Goal: Information Seeking & Learning: Learn about a topic

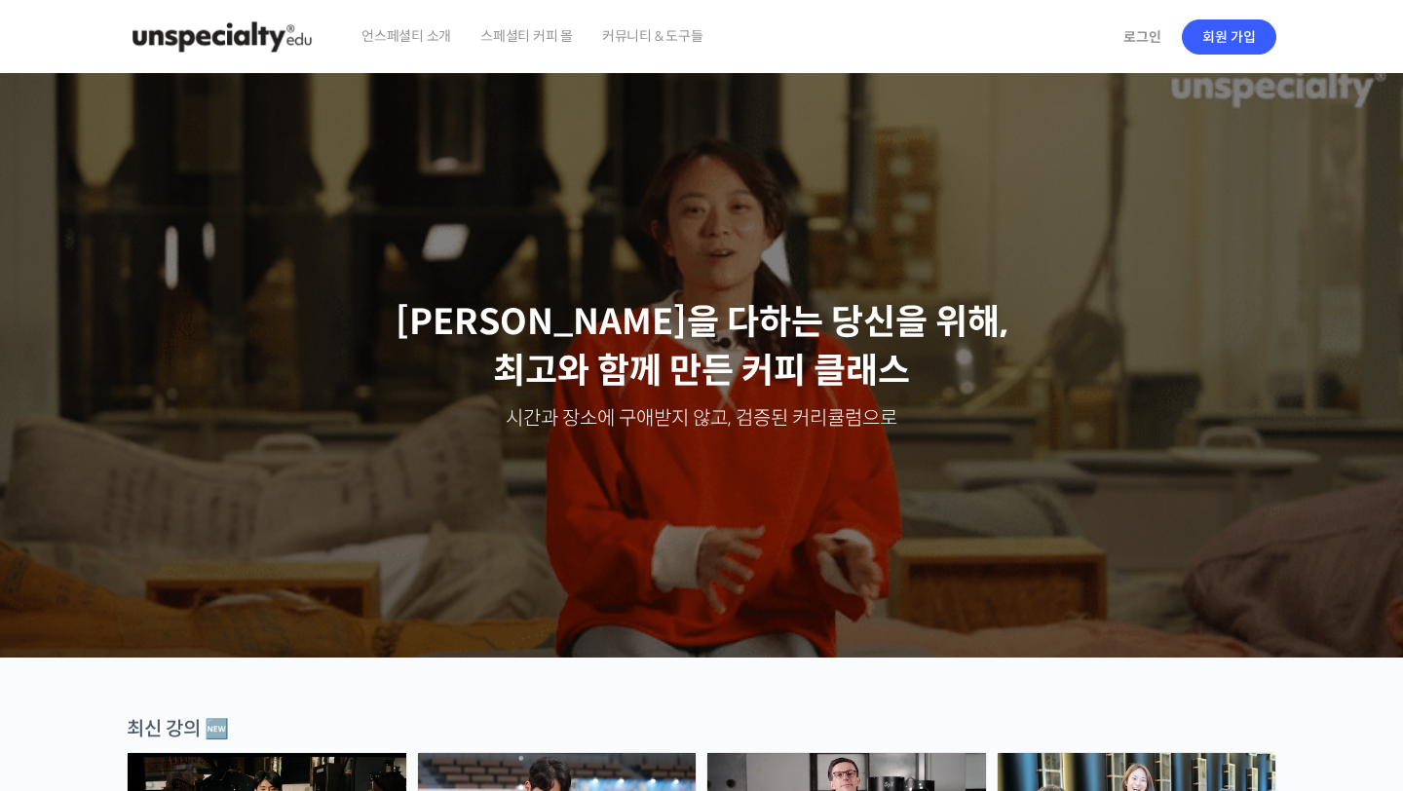
click at [420, 33] on span "언스페셜티 소개" at bounding box center [406, 36] width 90 height 74
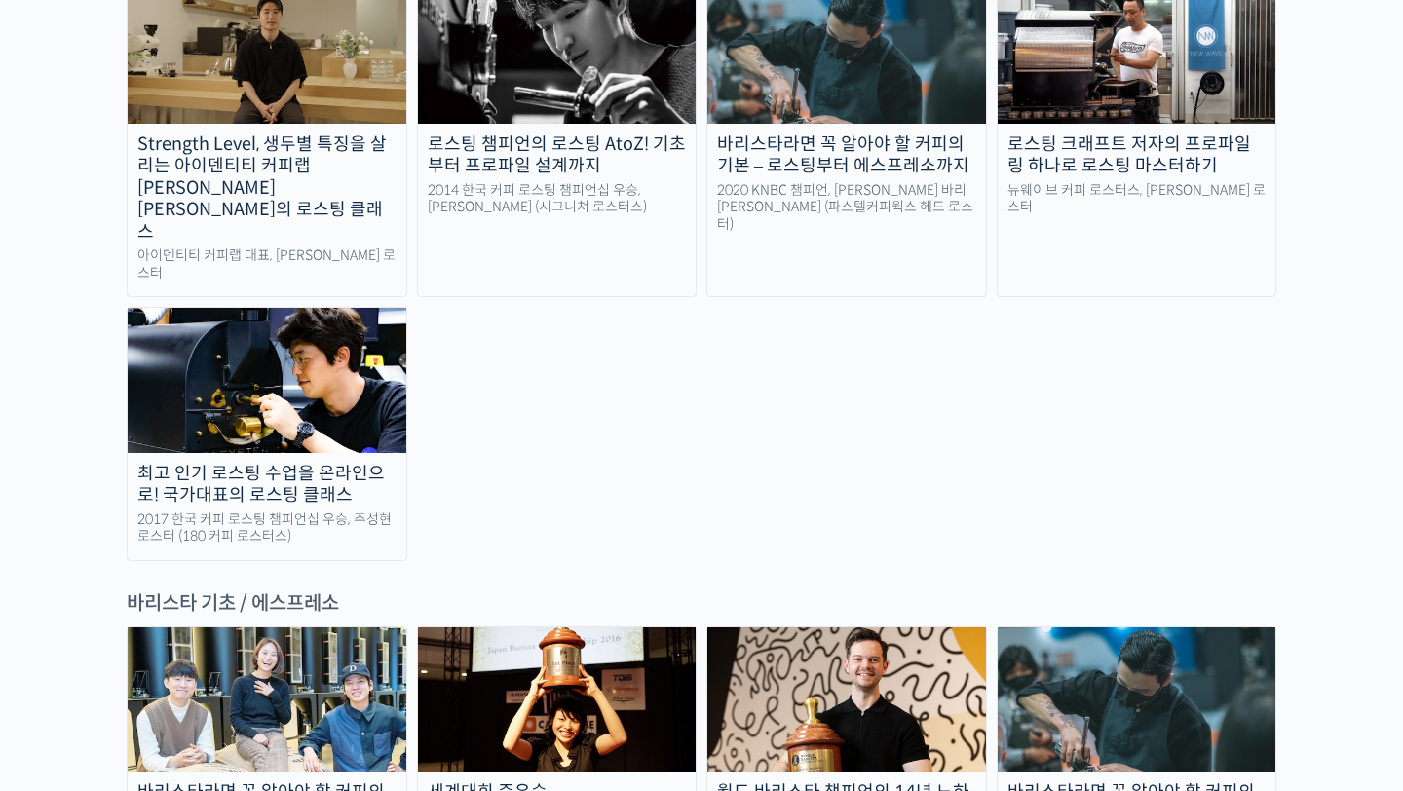
scroll to position [2442, 0]
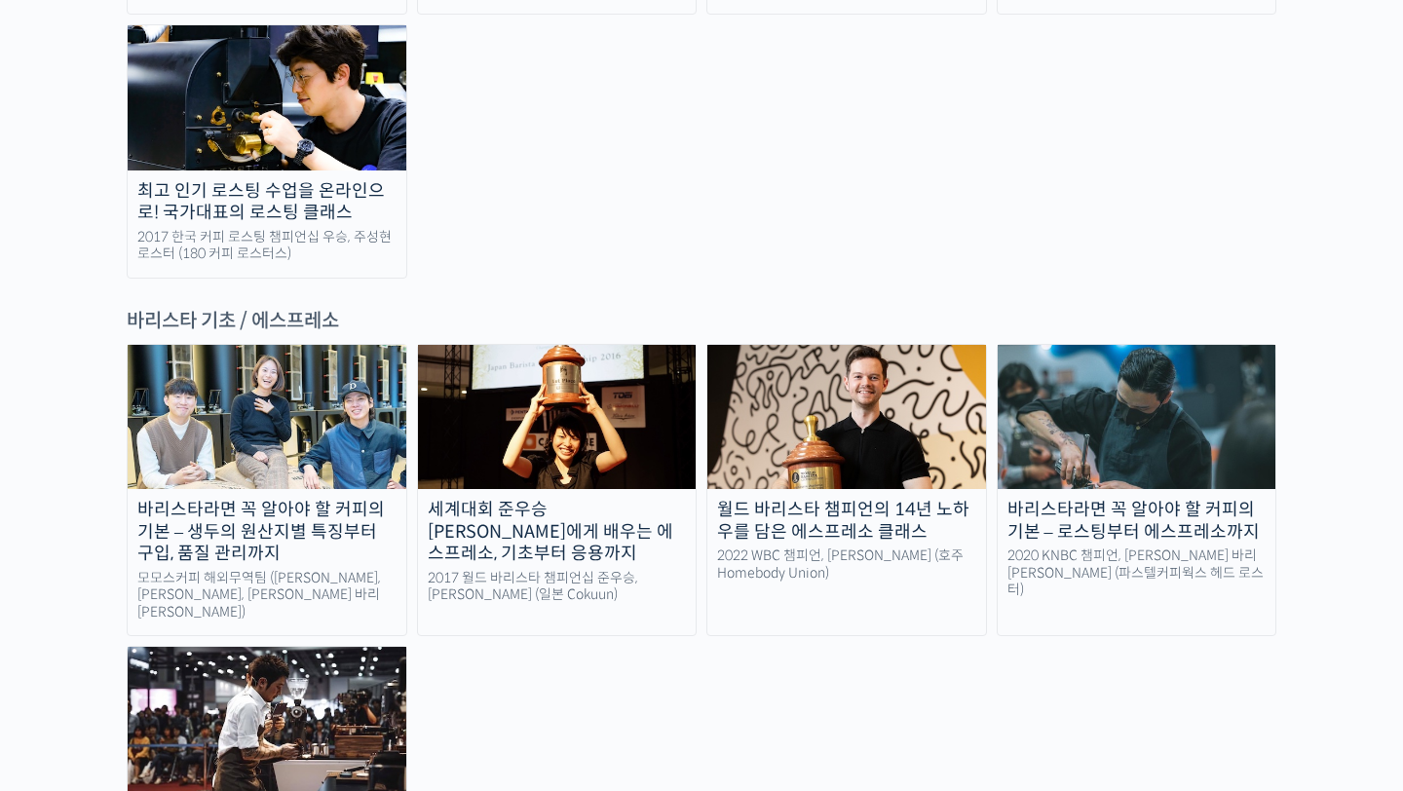
click at [1151, 499] on div "바리스타라면 꼭 알아야 할 커피의 기본 – 로스팅부터 에스프레소까지" at bounding box center [1137, 521] width 279 height 44
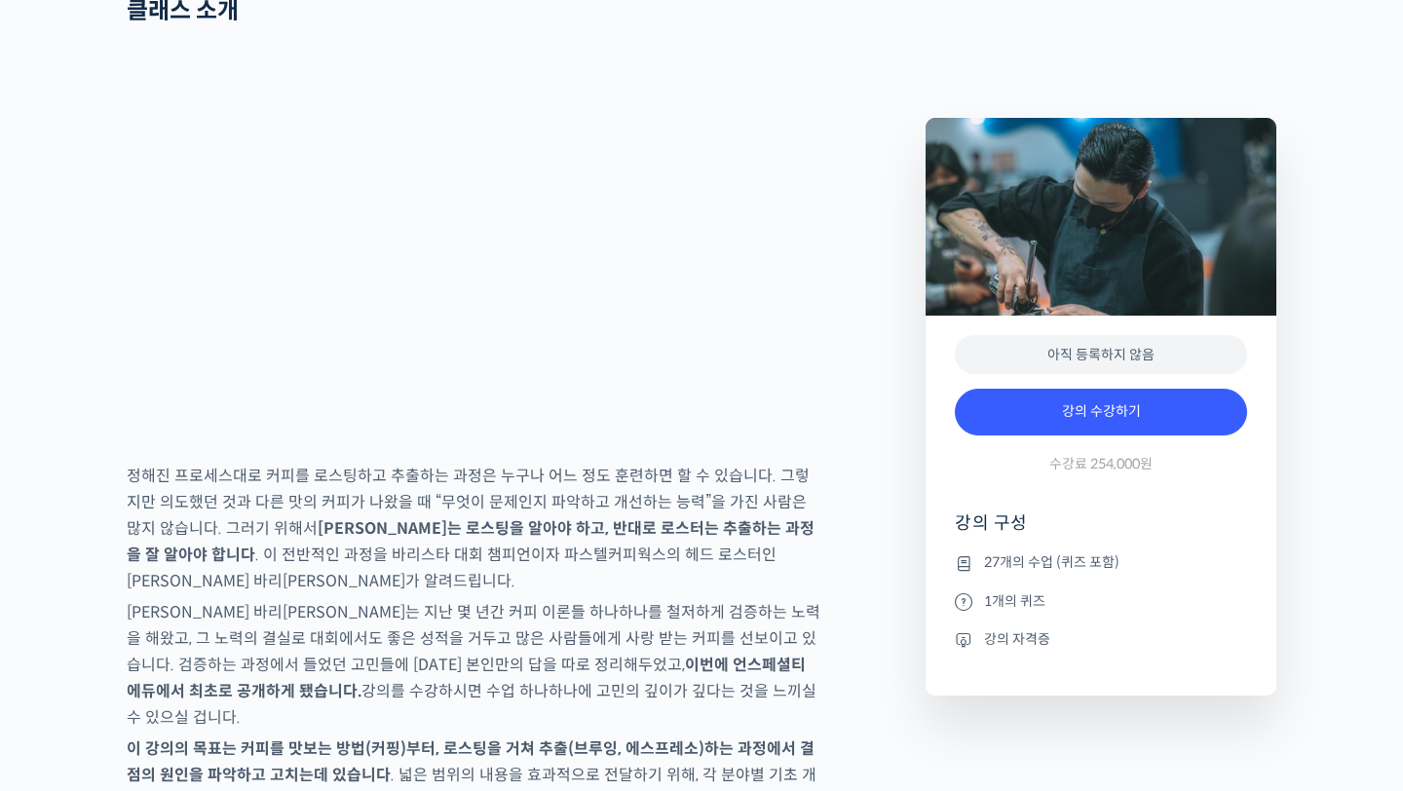
scroll to position [2700, 0]
